Goal: Task Accomplishment & Management: Use online tool/utility

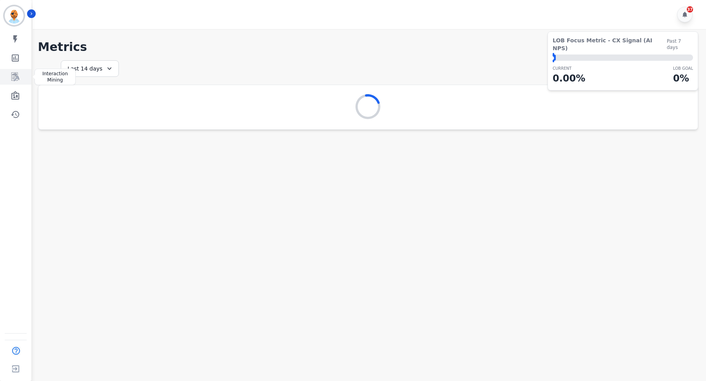
click at [14, 80] on icon "Sidebar" at bounding box center [15, 76] width 9 height 9
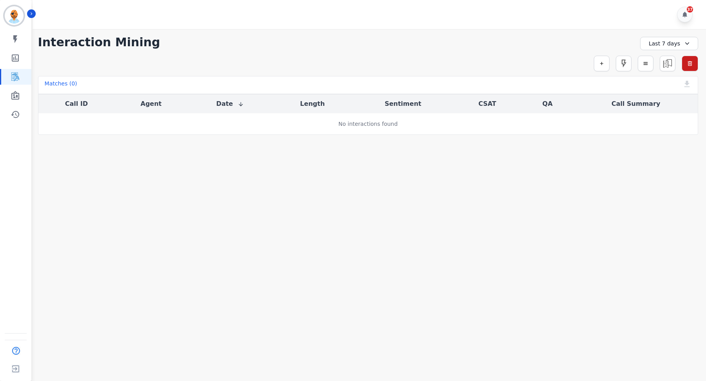
click at [684, 49] on div "Last 7 days" at bounding box center [669, 43] width 58 height 13
click at [671, 107] on li "Last 30 days" at bounding box center [673, 109] width 39 height 8
click at [673, 44] on div "Last 30 days" at bounding box center [669, 43] width 58 height 13
click at [659, 118] on li "Last 90 days" at bounding box center [673, 118] width 39 height 8
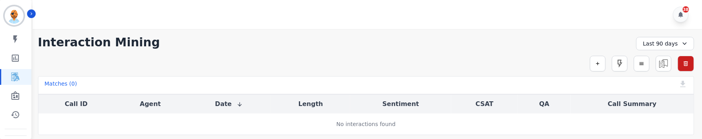
click at [641, 45] on div "Last 90 days" at bounding box center [666, 43] width 58 height 13
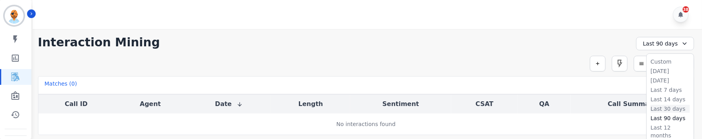
click at [666, 105] on li "Last 30 days" at bounding box center [670, 109] width 39 height 8
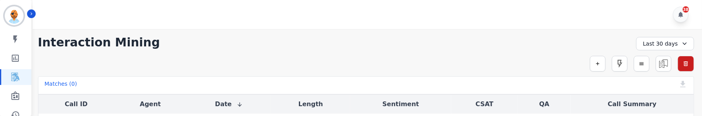
scroll to position [18, 0]
